Goal: Task Accomplishment & Management: Complete application form

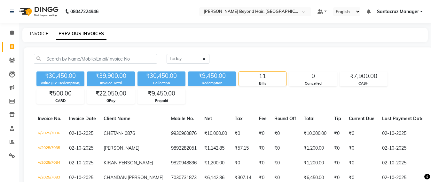
click at [33, 33] on link "INVOICE" at bounding box center [39, 34] width 18 height 6
select select "service"
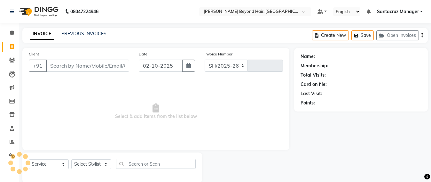
select select "6357"
type input "7087"
click at [63, 59] on input "Client" at bounding box center [87, 65] width 83 height 12
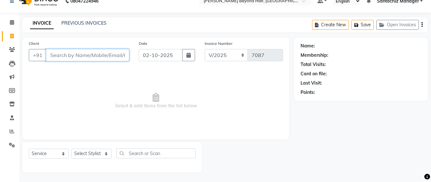
click at [90, 53] on input "Client" at bounding box center [87, 55] width 83 height 12
click at [92, 55] on input "Client" at bounding box center [87, 55] width 83 height 12
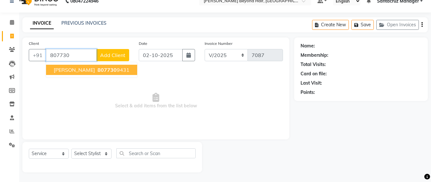
click at [111, 70] on span "807730" at bounding box center [107, 70] width 19 height 6
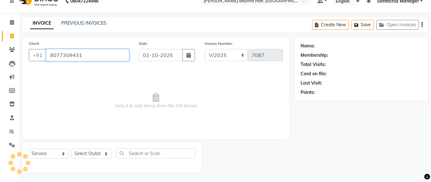
type input "8077309431"
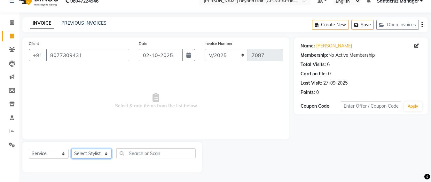
click at [95, 152] on select "Select Stylist Admin [PERSON_NAME] Sankat [PERSON_NAME] [PERSON_NAME] [PERSON_N…" at bounding box center [91, 153] width 40 height 10
select select "47899"
click at [71, 148] on select "Select Stylist Admin [PERSON_NAME] Sankat [PERSON_NAME] [PERSON_NAME] [PERSON_N…" at bounding box center [91, 153] width 40 height 10
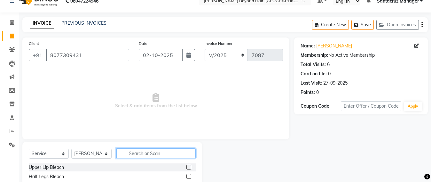
click at [135, 152] on input "text" at bounding box center [155, 153] width 79 height 10
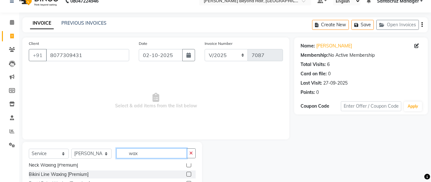
scroll to position [75, 0]
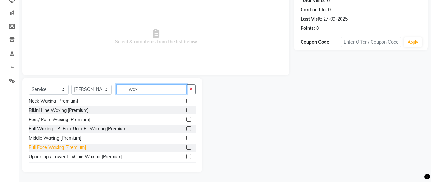
type input "wax"
click at [42, 148] on div "Full Face Waxing [Premium]" at bounding box center [57, 147] width 57 height 7
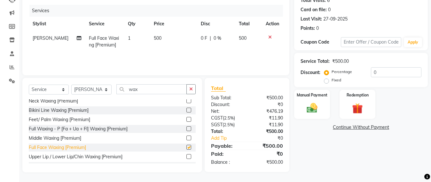
checkbox input "false"
click at [155, 35] on span "500" at bounding box center [158, 38] width 8 height 6
select select "47899"
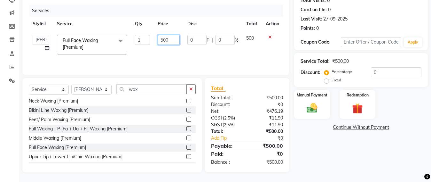
click at [170, 40] on input "500" at bounding box center [169, 40] width 22 height 10
type input "5"
type input "200"
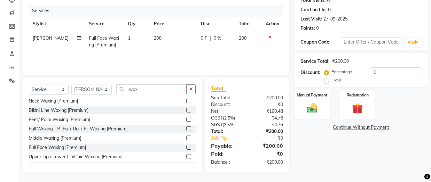
click at [154, 53] on div "Services Stylist Service Qty Price Disc Total Action Rosy [PERSON_NAME] Full Fa…" at bounding box center [156, 37] width 254 height 64
click at [80, 90] on select "Select Stylist Admin [PERSON_NAME] Sankat [PERSON_NAME] [PERSON_NAME] [PERSON_N…" at bounding box center [91, 89] width 40 height 10
click at [87, 87] on select "Select Stylist Admin [PERSON_NAME] Sankat [PERSON_NAME] [PERSON_NAME] [PERSON_N…" at bounding box center [91, 89] width 40 height 10
select select "84296"
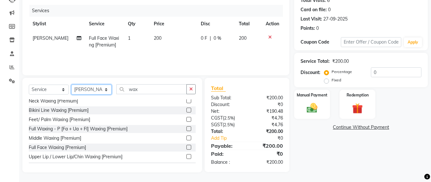
click at [71, 84] on select "Select Stylist Admin [PERSON_NAME] Sankat [PERSON_NAME] [PERSON_NAME] [PERSON_N…" at bounding box center [91, 89] width 40 height 10
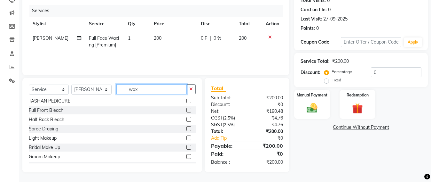
click at [161, 91] on input "wax" at bounding box center [151, 89] width 70 height 10
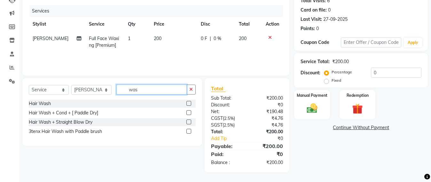
scroll to position [74, 0]
type input "wash"
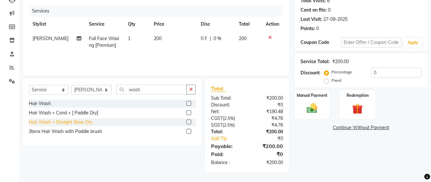
click at [90, 123] on div "Hair Wash + Straight Blow Dry" at bounding box center [61, 122] width 64 height 7
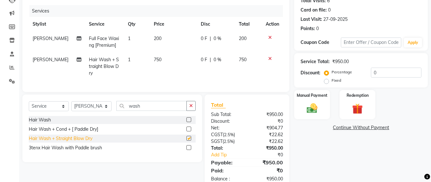
checkbox input "false"
click at [92, 132] on div "Hair Wash + Cond + [ Paddle Dry]" at bounding box center [63, 129] width 69 height 7
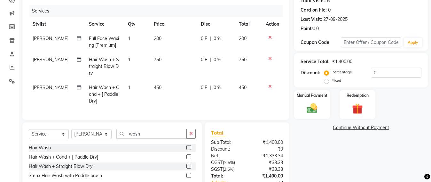
click at [270, 56] on icon at bounding box center [270, 58] width 4 height 4
click at [270, 84] on icon at bounding box center [270, 86] width 4 height 4
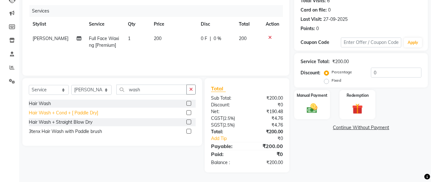
click at [75, 114] on div "Hair Wash + Cond + [ Paddle Dry]" at bounding box center [63, 112] width 69 height 7
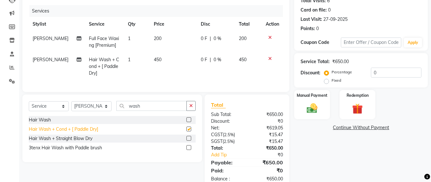
checkbox input "false"
click at [159, 38] on td "200" at bounding box center [173, 41] width 47 height 21
select select "47899"
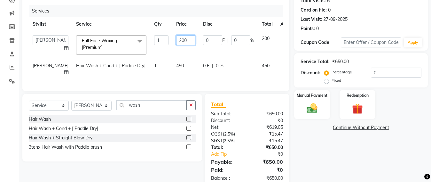
click at [177, 38] on input "200" at bounding box center [185, 40] width 19 height 10
type input "2"
type input "400"
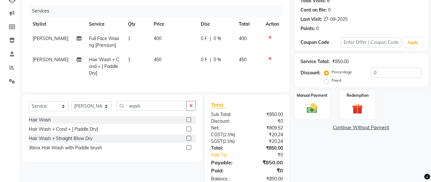
click at [178, 47] on td "400" at bounding box center [173, 41] width 47 height 21
select select "47899"
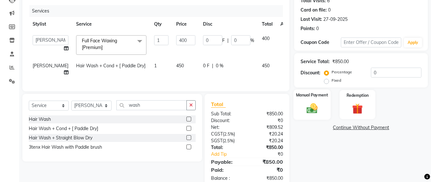
click at [313, 108] on img at bounding box center [312, 108] width 18 height 13
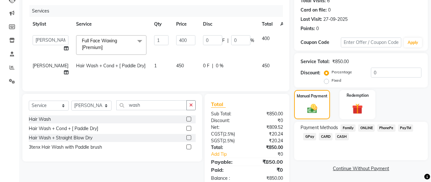
scroll to position [103, 0]
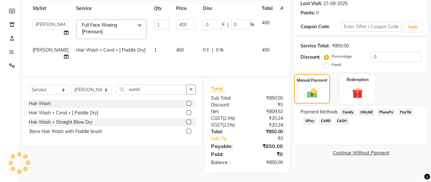
click at [310, 117] on span "GPay" at bounding box center [309, 120] width 13 height 7
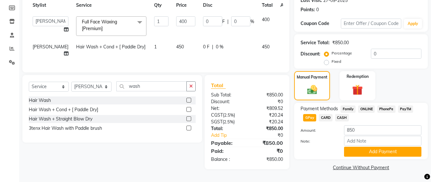
click at [310, 114] on span "GPay" at bounding box center [309, 117] width 13 height 7
click at [355, 146] on button "Add Payment" at bounding box center [382, 151] width 77 height 10
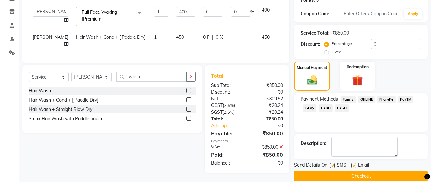
scroll to position [116, 0]
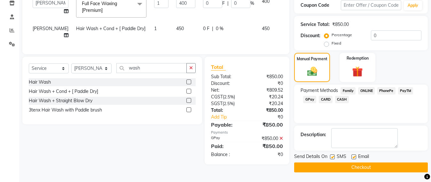
click at [353, 154] on label at bounding box center [353, 156] width 5 height 5
click at [353, 155] on input "checkbox" at bounding box center [353, 157] width 4 height 4
checkbox input "false"
click at [333, 154] on label at bounding box center [332, 156] width 5 height 5
click at [333, 155] on input "checkbox" at bounding box center [332, 157] width 4 height 4
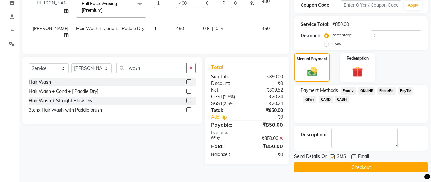
checkbox input "false"
click at [343, 163] on button "Checkout" at bounding box center [361, 167] width 134 height 10
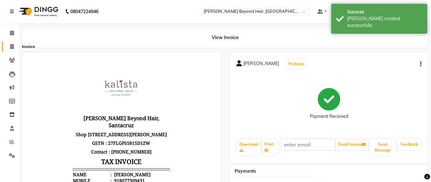
click at [15, 45] on span at bounding box center [11, 46] width 11 height 7
select select "service"
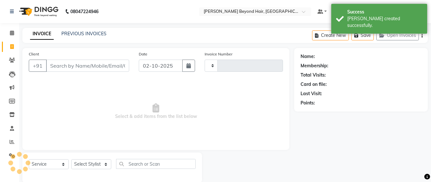
scroll to position [11, 0]
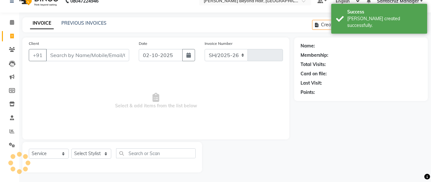
select select "6357"
type input "7088"
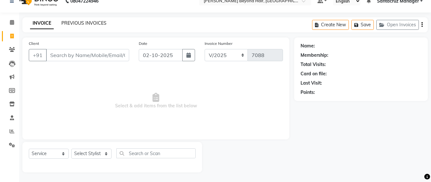
click at [79, 24] on link "PREVIOUS INVOICES" at bounding box center [83, 23] width 45 height 6
